Goal: Register for event/course

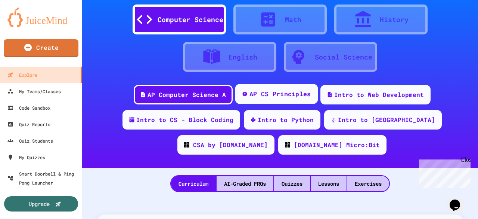
scroll to position [28, 0]
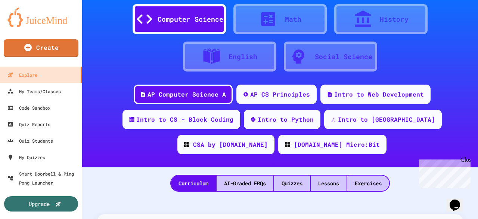
click at [369, 25] on icon at bounding box center [363, 19] width 19 height 19
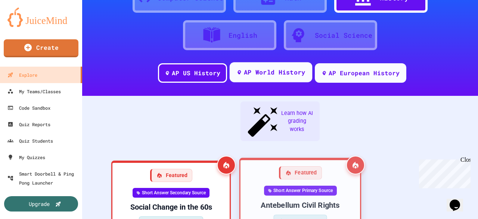
scroll to position [48, 0]
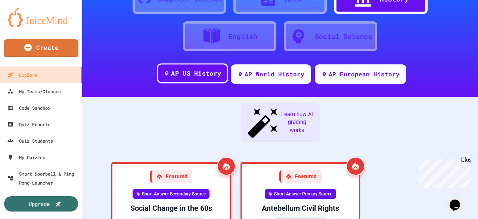
click at [208, 75] on div "AP US History" at bounding box center [196, 73] width 50 height 9
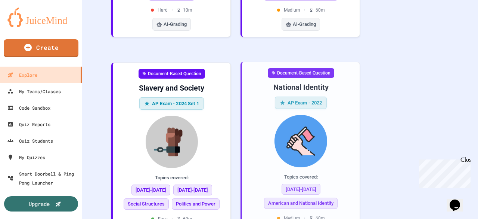
scroll to position [2449, 0]
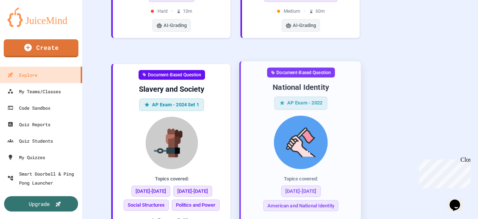
click at [297, 115] on img at bounding box center [301, 141] width 108 height 53
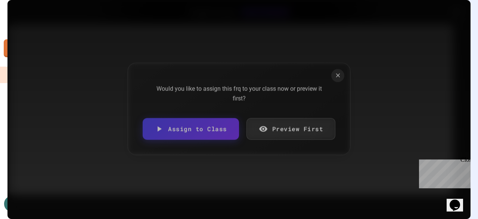
click at [192, 131] on link "Assign to Class" at bounding box center [191, 129] width 96 height 22
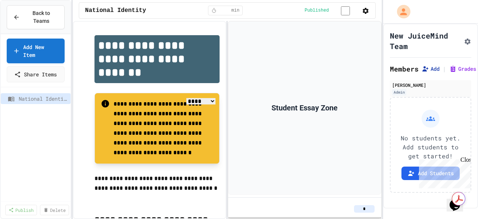
click at [434, 69] on button "Add" at bounding box center [431, 68] width 18 height 7
click at [17, 15] on icon at bounding box center [16, 17] width 7 height 7
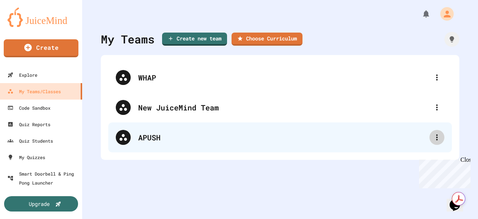
click at [434, 139] on icon at bounding box center [437, 137] width 9 height 9
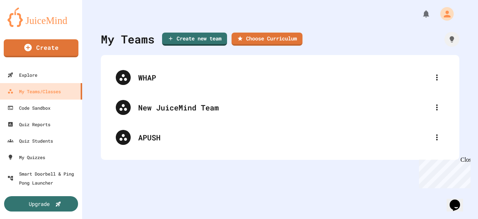
click at [467, 160] on div "Close" at bounding box center [465, 160] width 9 height 9
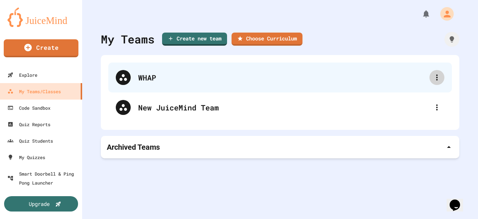
click at [433, 76] on icon at bounding box center [437, 77] width 9 height 9
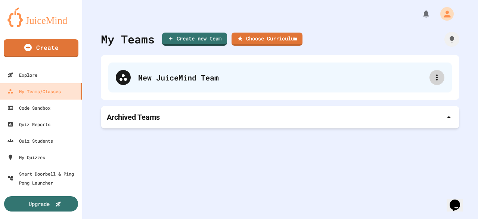
click at [433, 77] on icon at bounding box center [437, 77] width 9 height 9
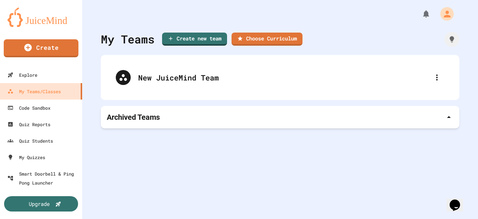
type input "*"
type input "*****"
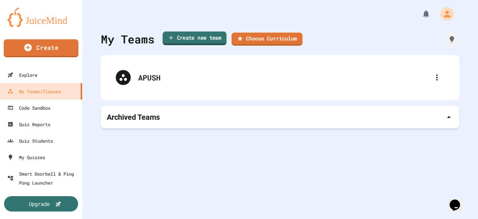
click at [207, 39] on link "Create new team" at bounding box center [195, 38] width 64 height 14
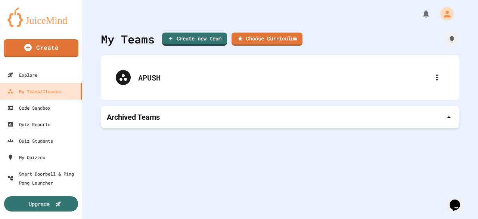
type input "****"
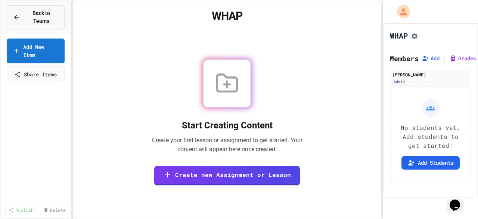
click at [40, 10] on span "Back to Teams" at bounding box center [41, 17] width 34 height 16
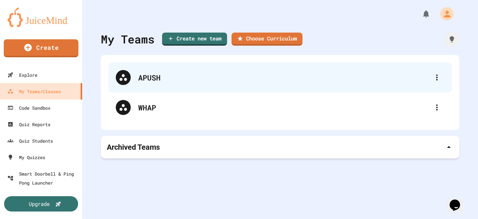
click at [211, 78] on div "APUSH" at bounding box center [284, 77] width 292 height 11
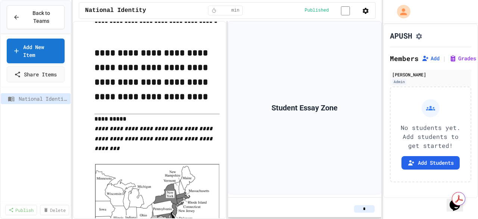
scroll to position [180, 0]
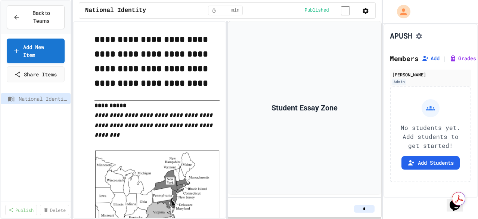
click at [314, 143] on div "Student Essay Zone" at bounding box center [304, 107] width 153 height 173
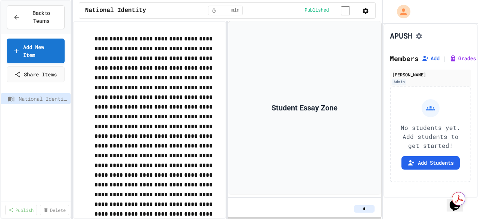
scroll to position [2097, 0]
